Goal: Find specific page/section: Find specific page/section

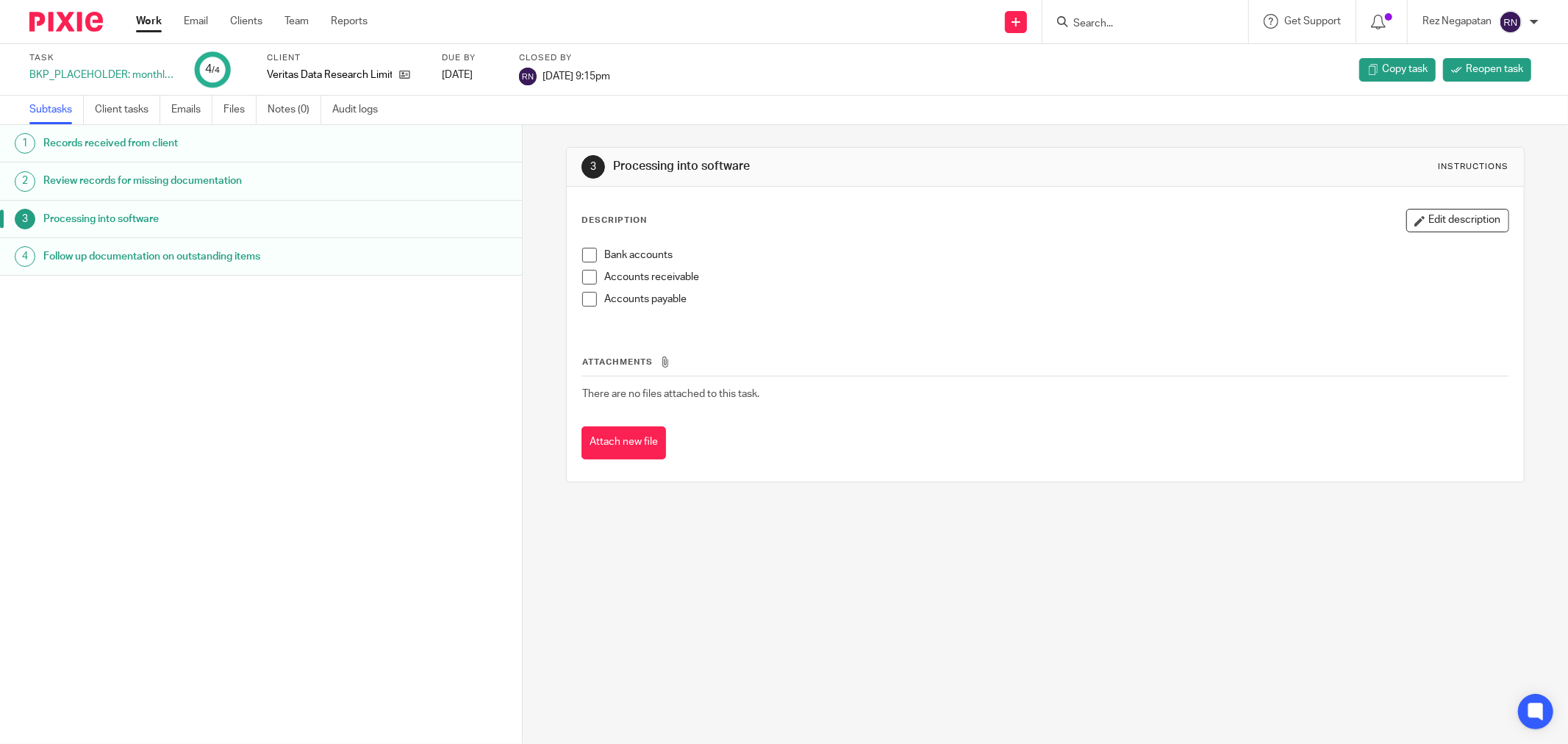
click at [1108, 16] on form at bounding box center [1149, 22] width 156 height 19
click at [1111, 18] on input "Search" at bounding box center [1138, 24] width 133 height 13
type input "L"
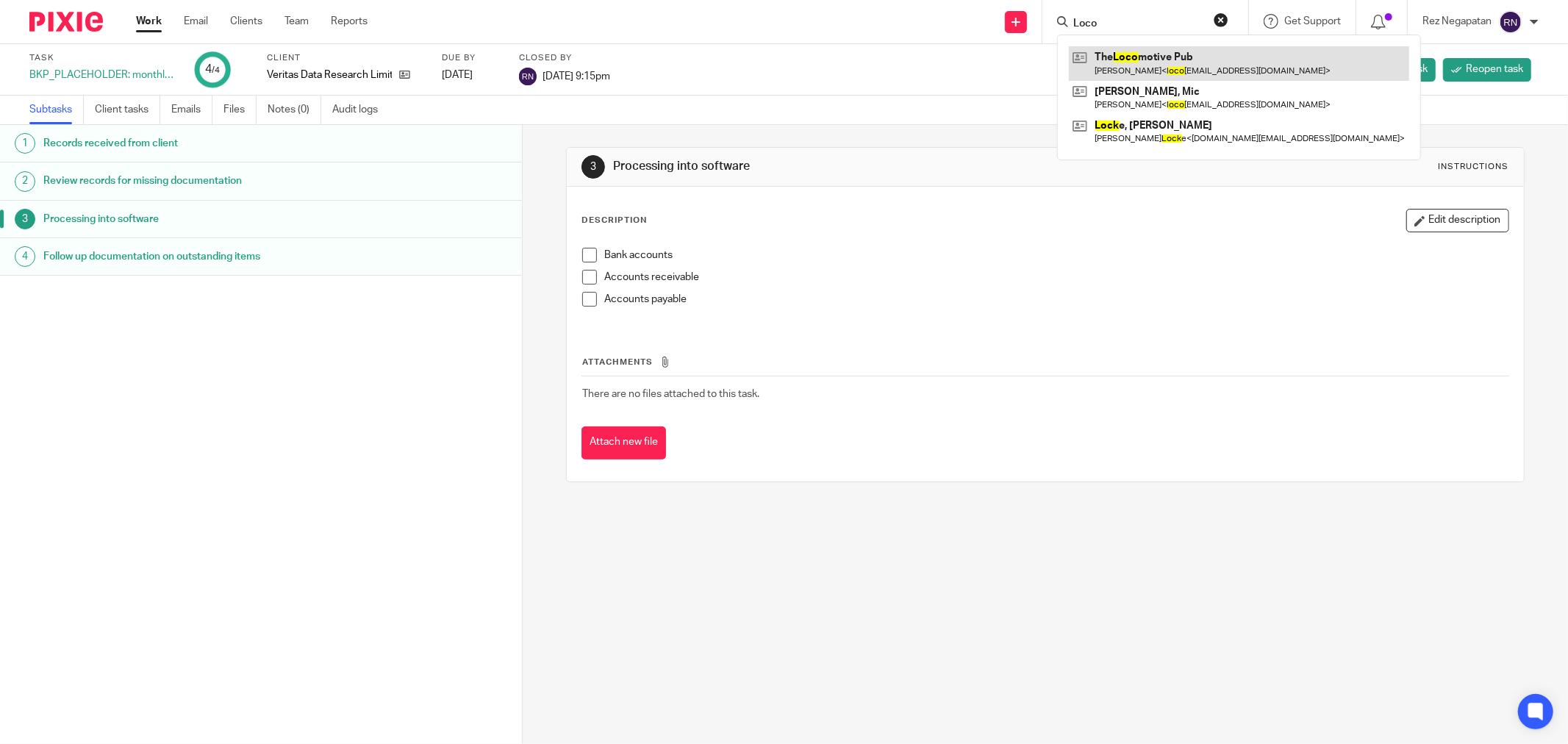
type input "Loco"
click at [1166, 66] on link at bounding box center [1239, 63] width 340 height 33
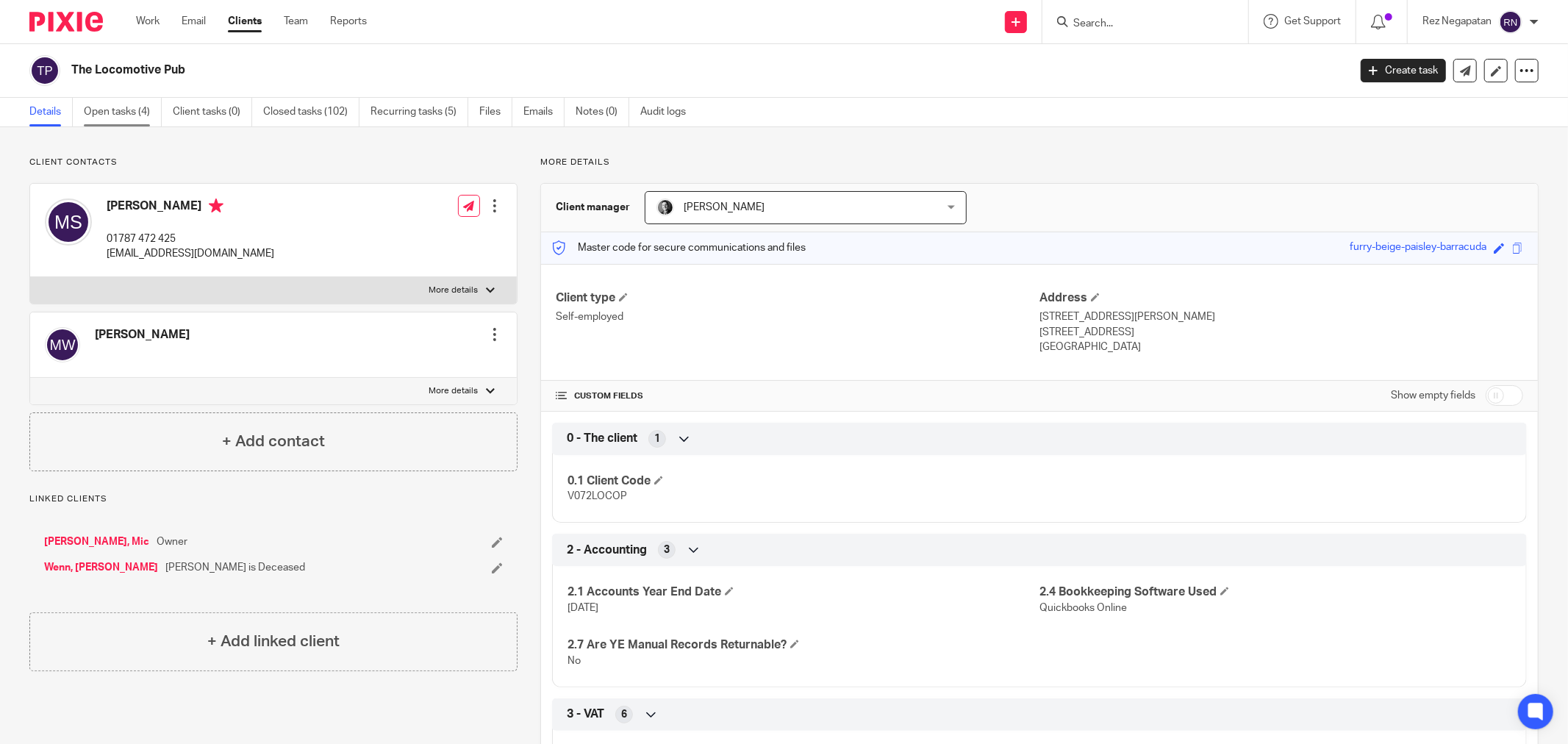
click at [112, 111] on link "Open tasks (4)" at bounding box center [122, 111] width 78 height 29
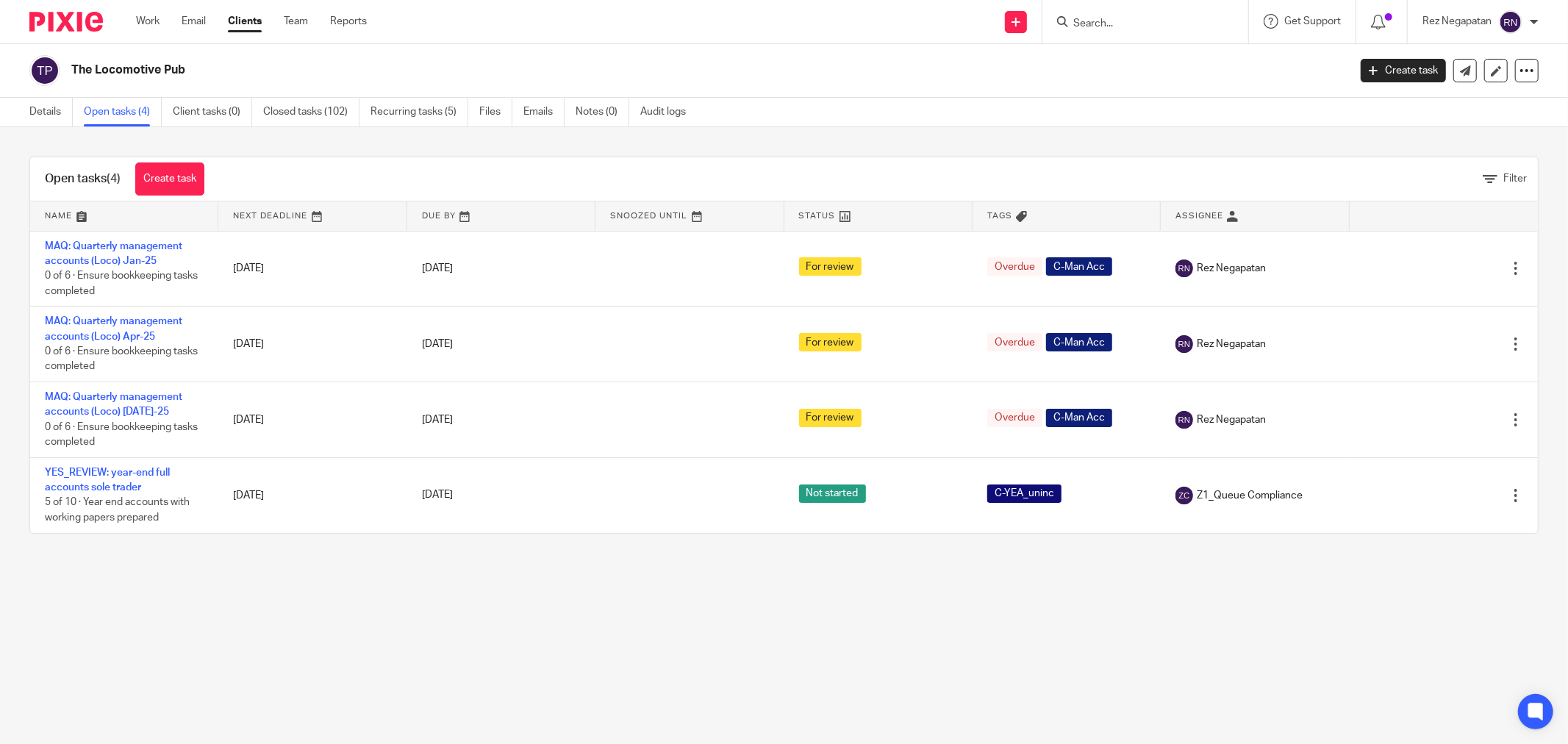
click at [919, 76] on h2 "The Locomotive Pub" at bounding box center [579, 71] width 1014 height 16
